Goal: Complete application form

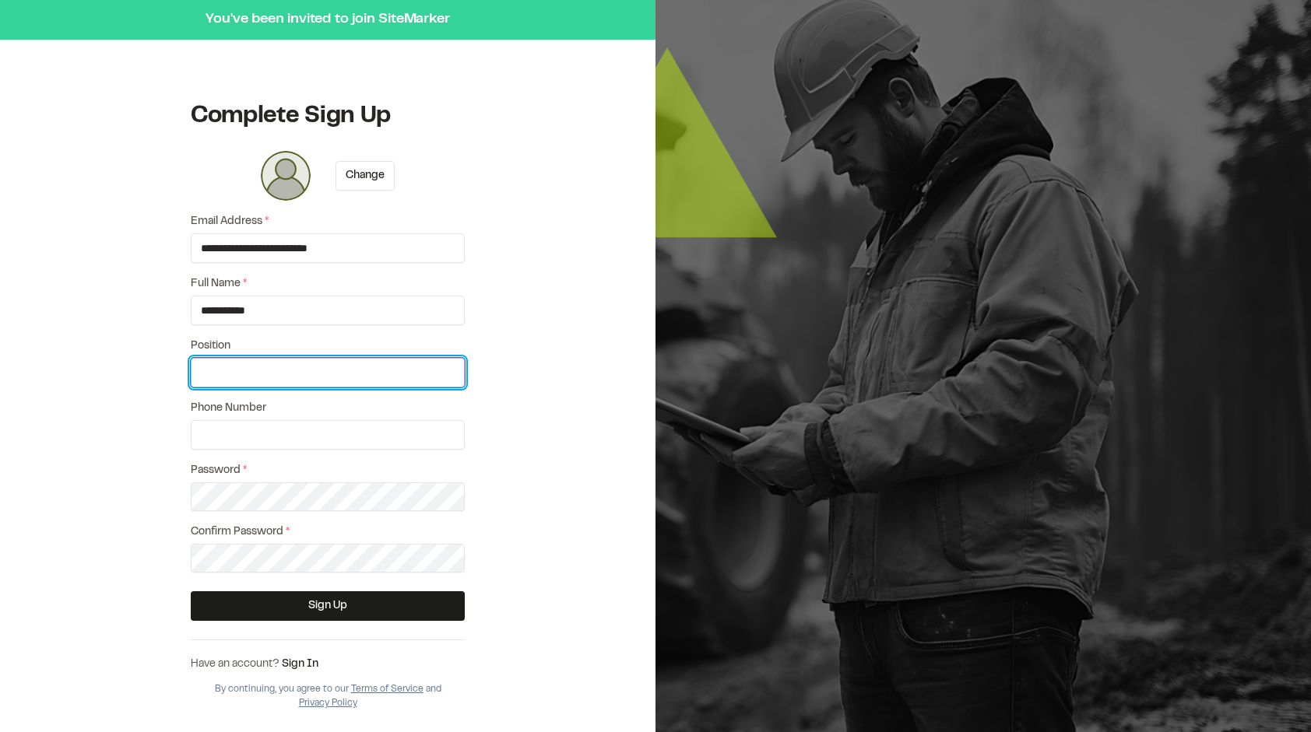
click at [273, 378] on input "Position" at bounding box center [328, 373] width 274 height 30
type input "**********"
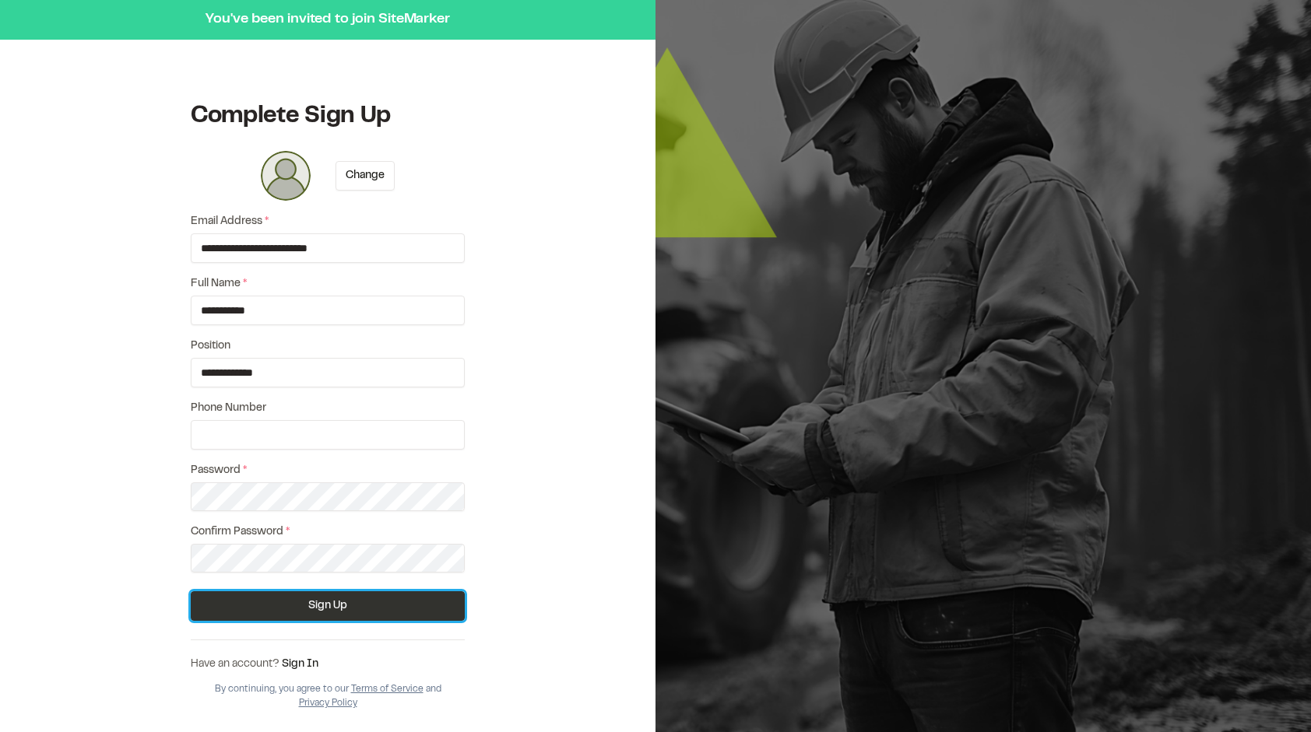
click at [339, 601] on button "Sign Up" at bounding box center [328, 606] width 274 height 30
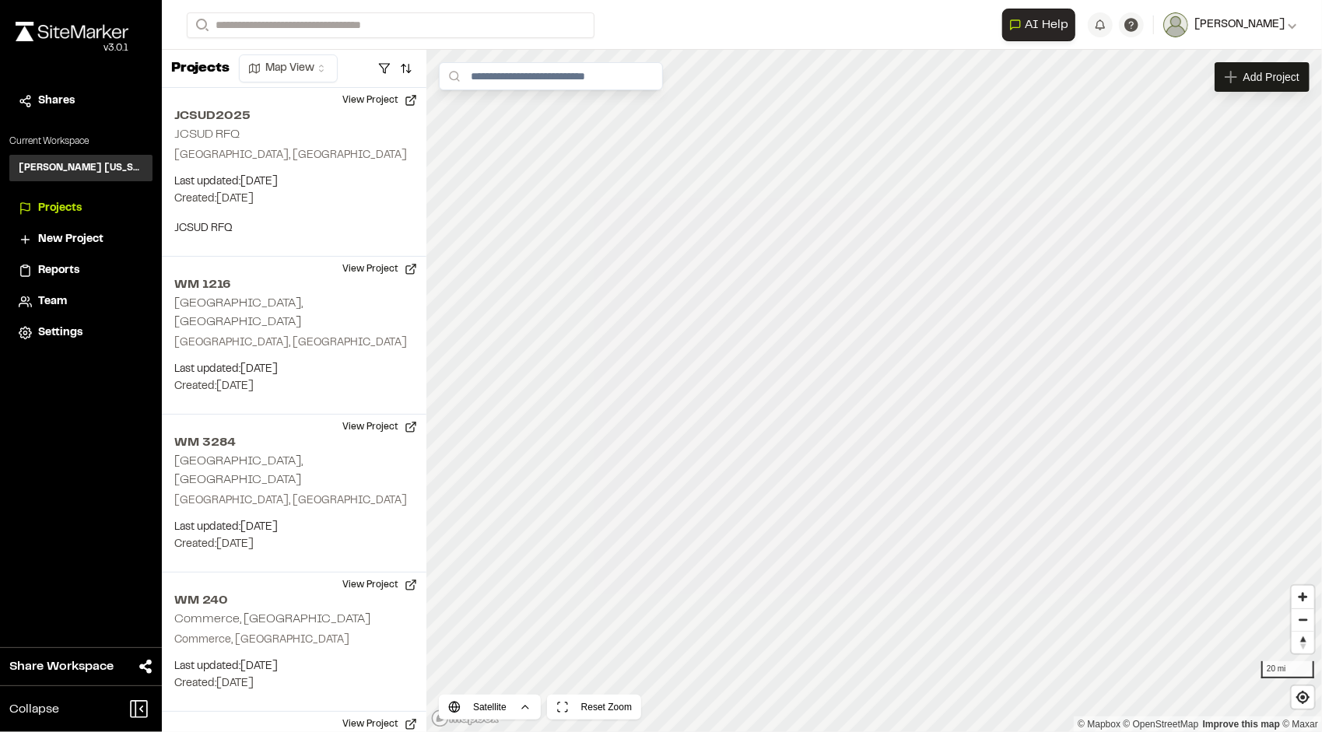
click at [1225, 27] on span "[PERSON_NAME]" at bounding box center [1240, 24] width 90 height 17
click at [1233, 22] on span "[PERSON_NAME]" at bounding box center [1240, 24] width 90 height 17
click at [1276, 17] on span "[PERSON_NAME]" at bounding box center [1240, 24] width 90 height 17
